Goal: Navigation & Orientation: Find specific page/section

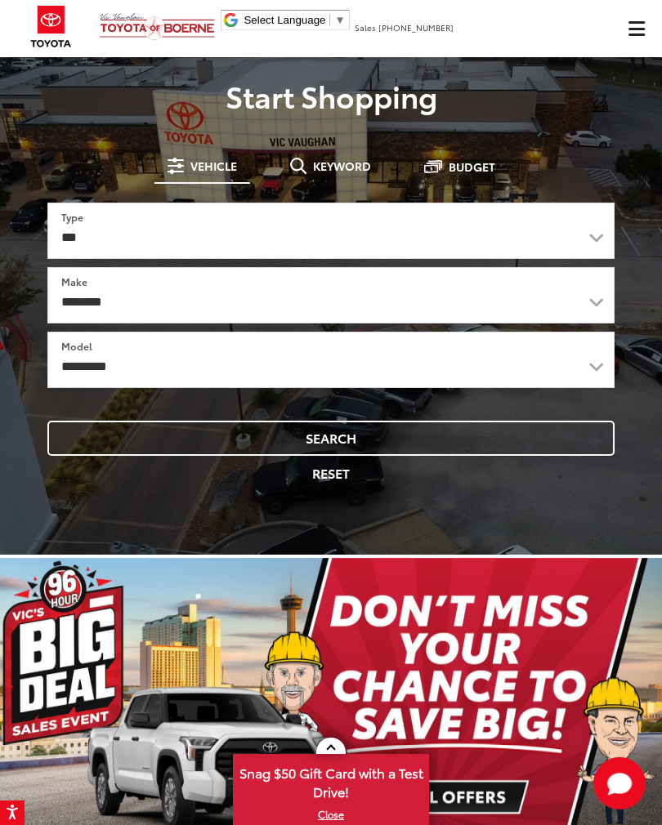
click at [641, 31] on span "Click to show site navigation" at bounding box center [636, 29] width 16 height 14
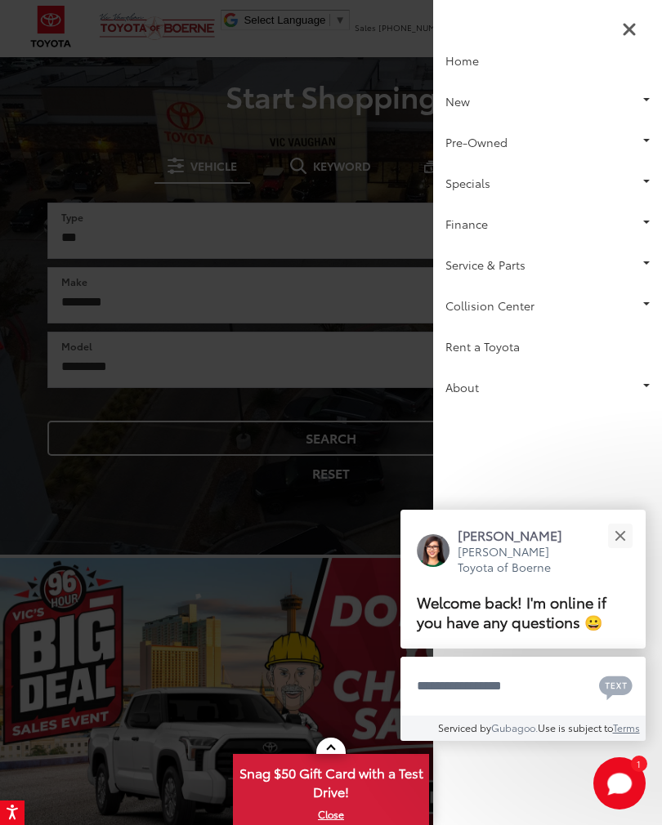
click at [623, 538] on button "Close" at bounding box center [619, 535] width 35 height 35
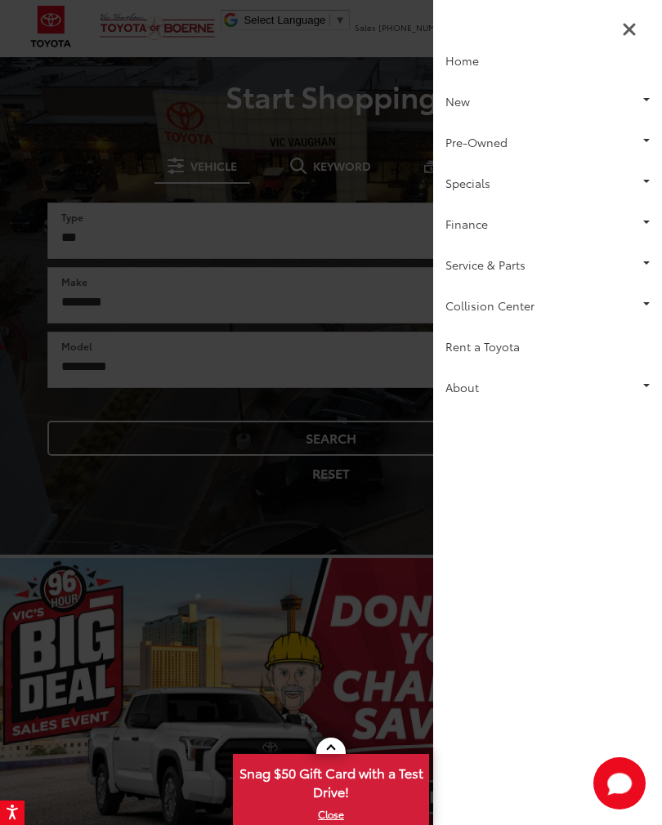
click at [481, 386] on link "About" at bounding box center [547, 387] width 229 height 41
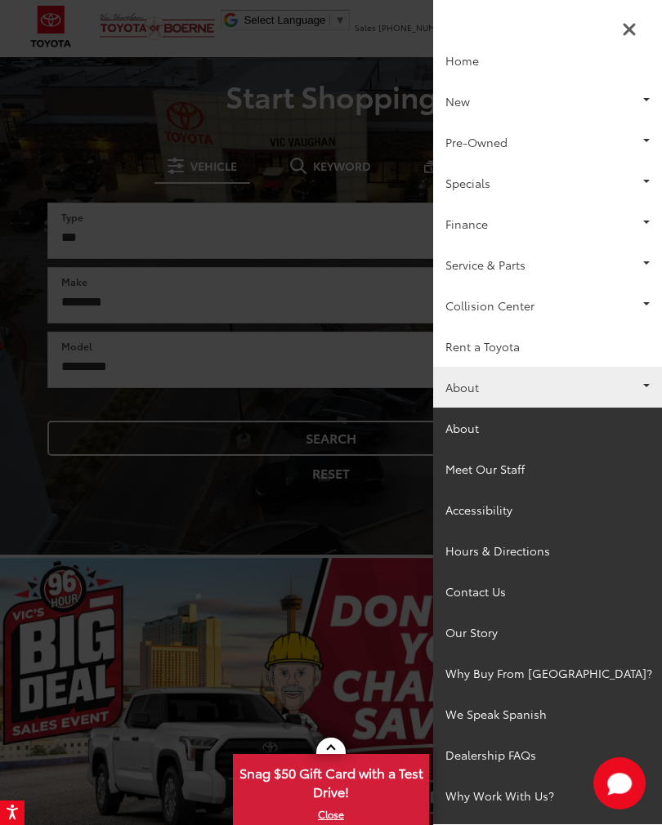
click at [488, 631] on link "Our Story" at bounding box center [547, 632] width 229 height 41
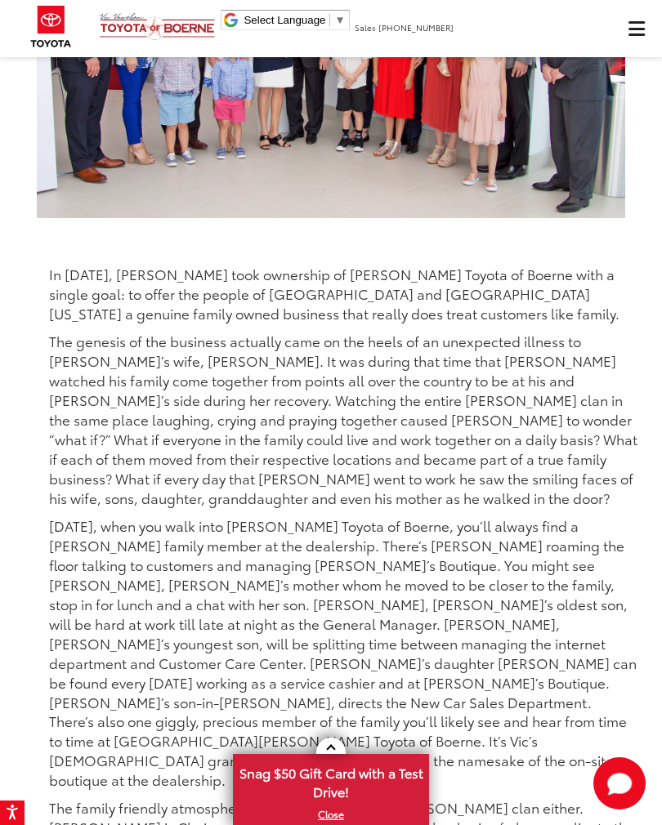
scroll to position [221, 0]
